Goal: Task Accomplishment & Management: Manage account settings

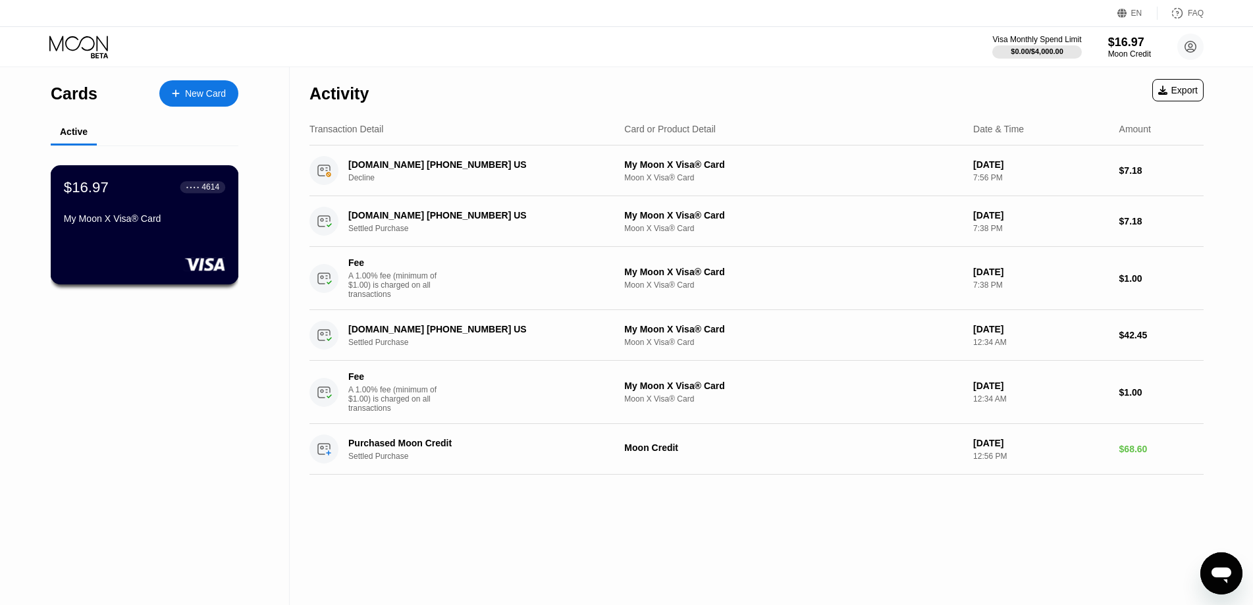
click at [129, 224] on div "My Moon X Visa® Card" at bounding box center [144, 218] width 161 height 11
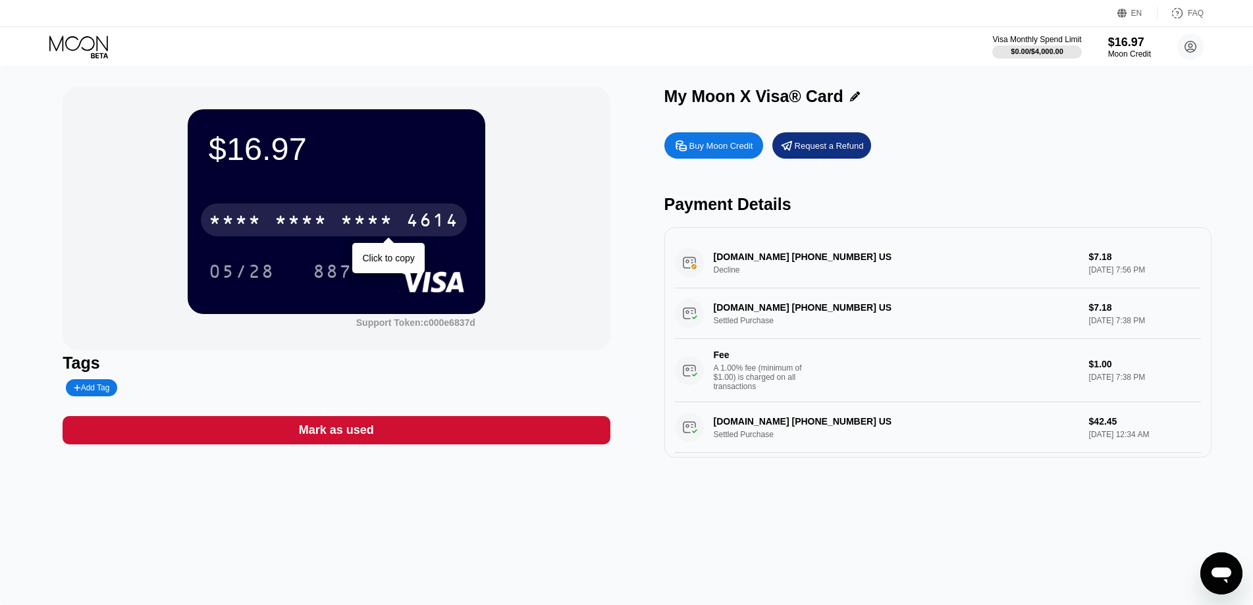
click at [340, 230] on div "* * * * * * * * * * * * 4614" at bounding box center [334, 219] width 266 height 33
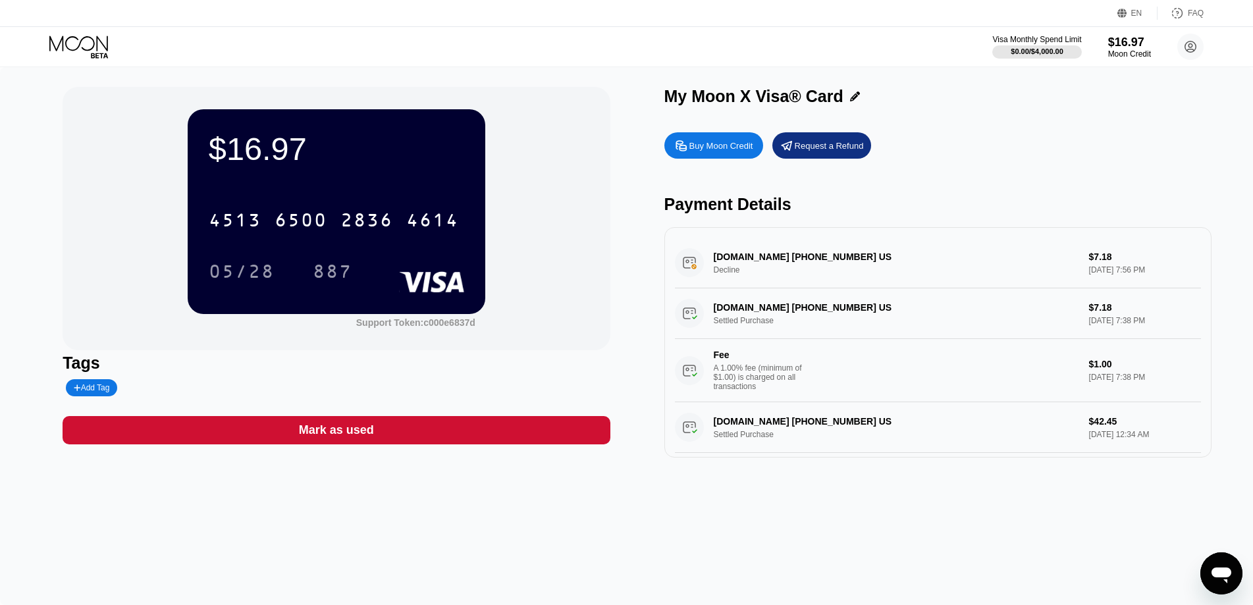
click at [63, 42] on icon at bounding box center [78, 43] width 59 height 15
